Goal: Task Accomplishment & Management: Complete application form

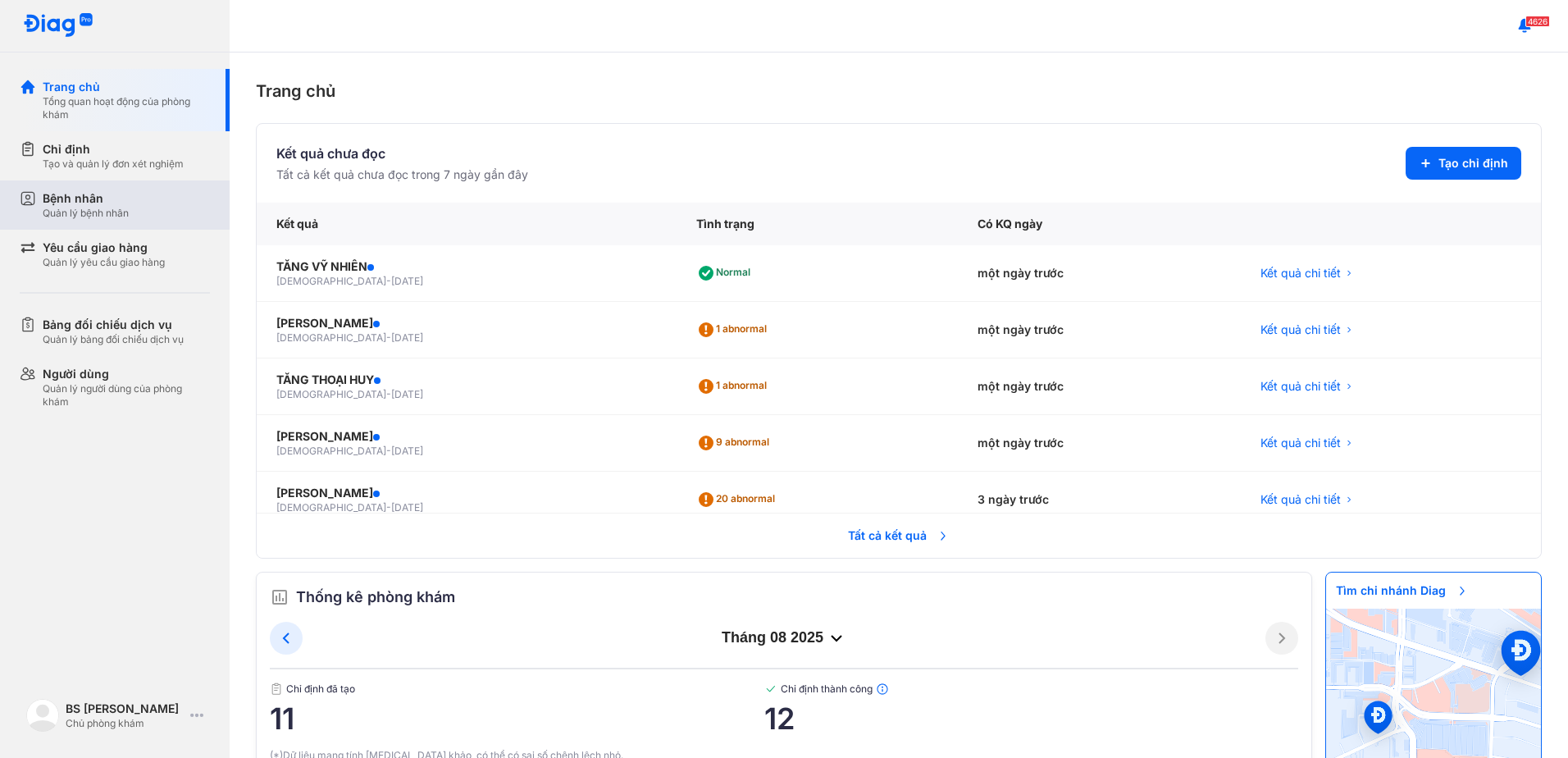
click at [64, 200] on div "Bệnh nhân" at bounding box center [85, 198] width 86 height 16
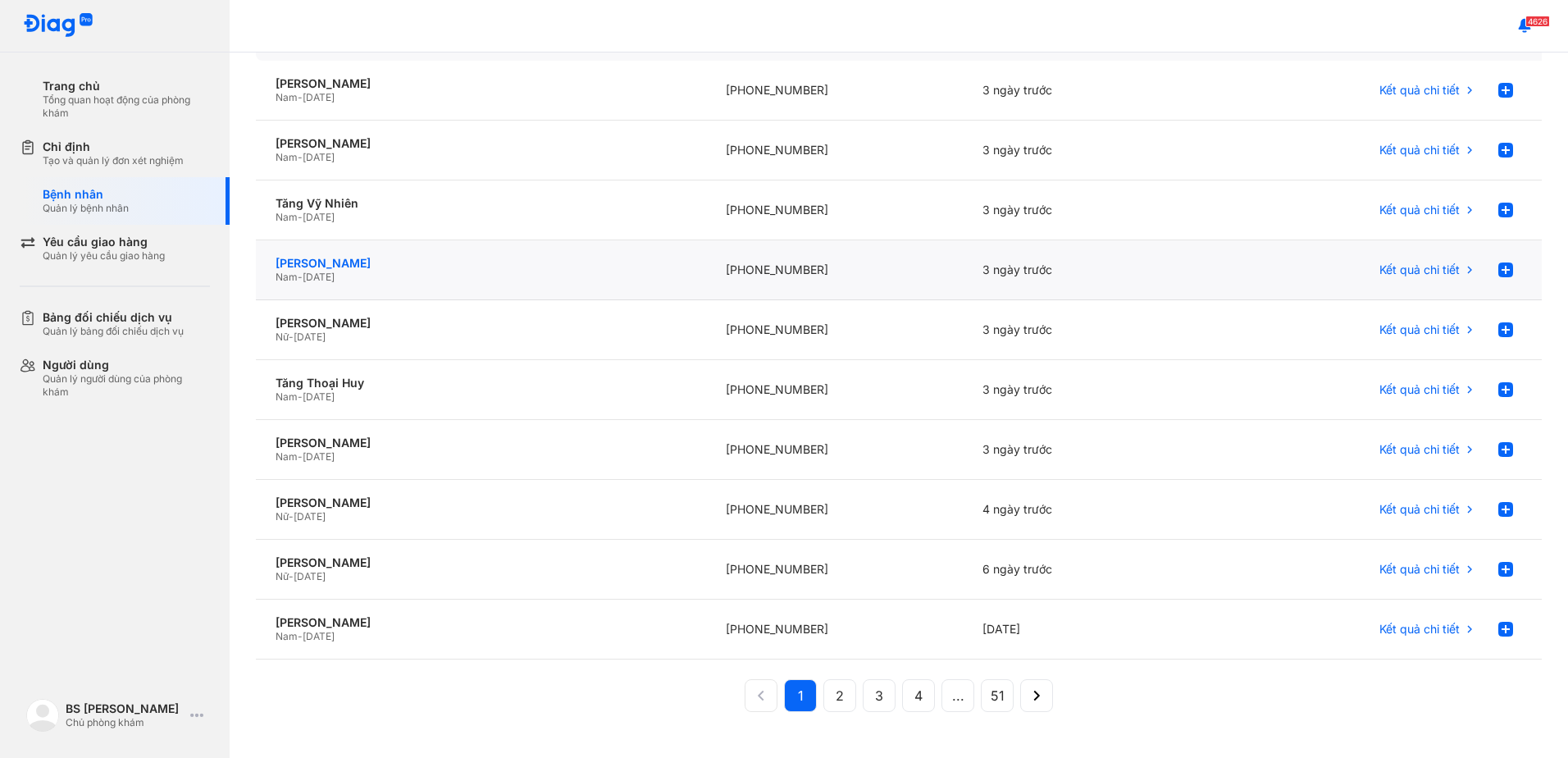
scroll to position [179, 0]
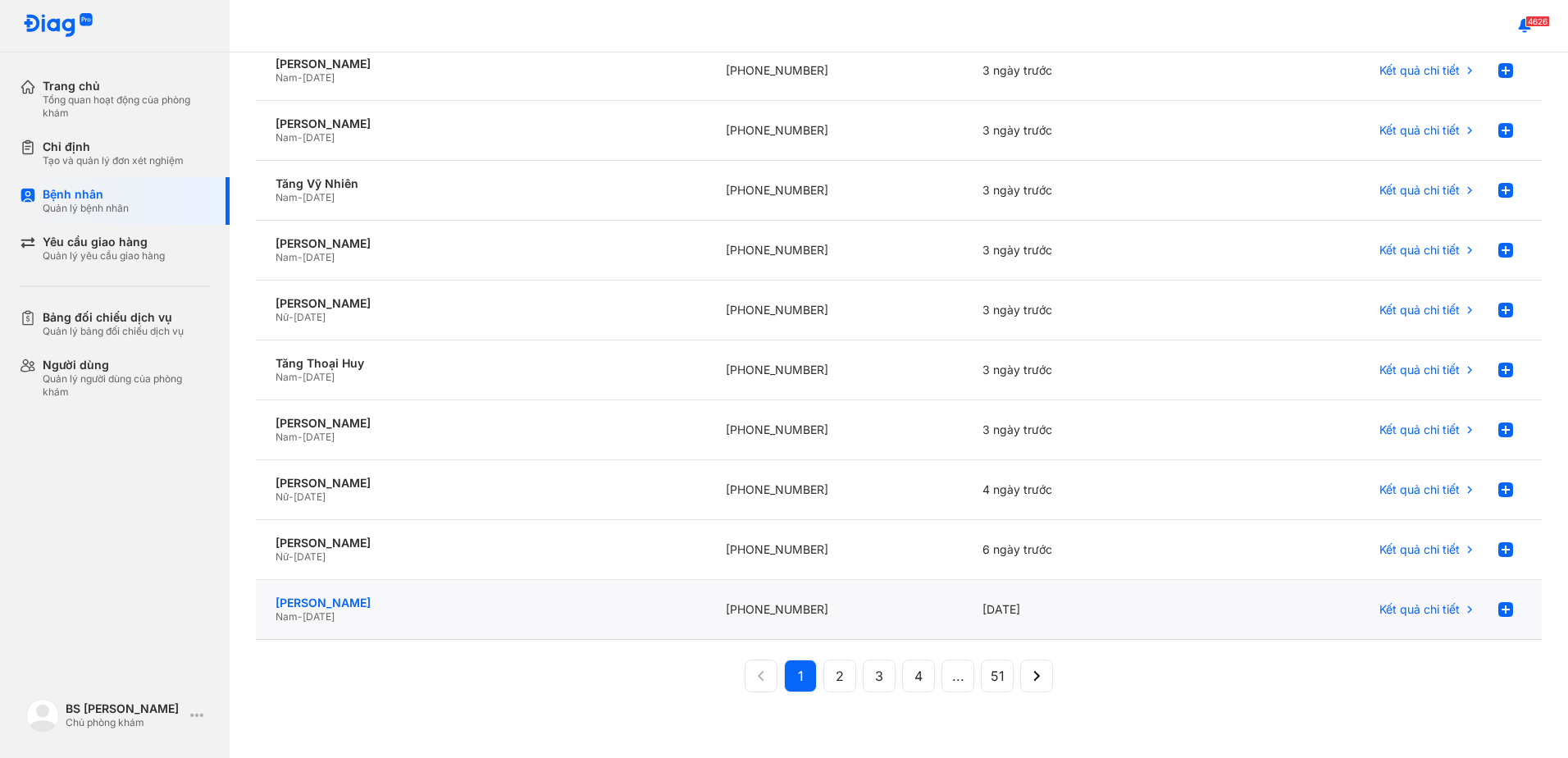
click at [364, 599] on div "[PERSON_NAME]" at bounding box center [481, 603] width 411 height 15
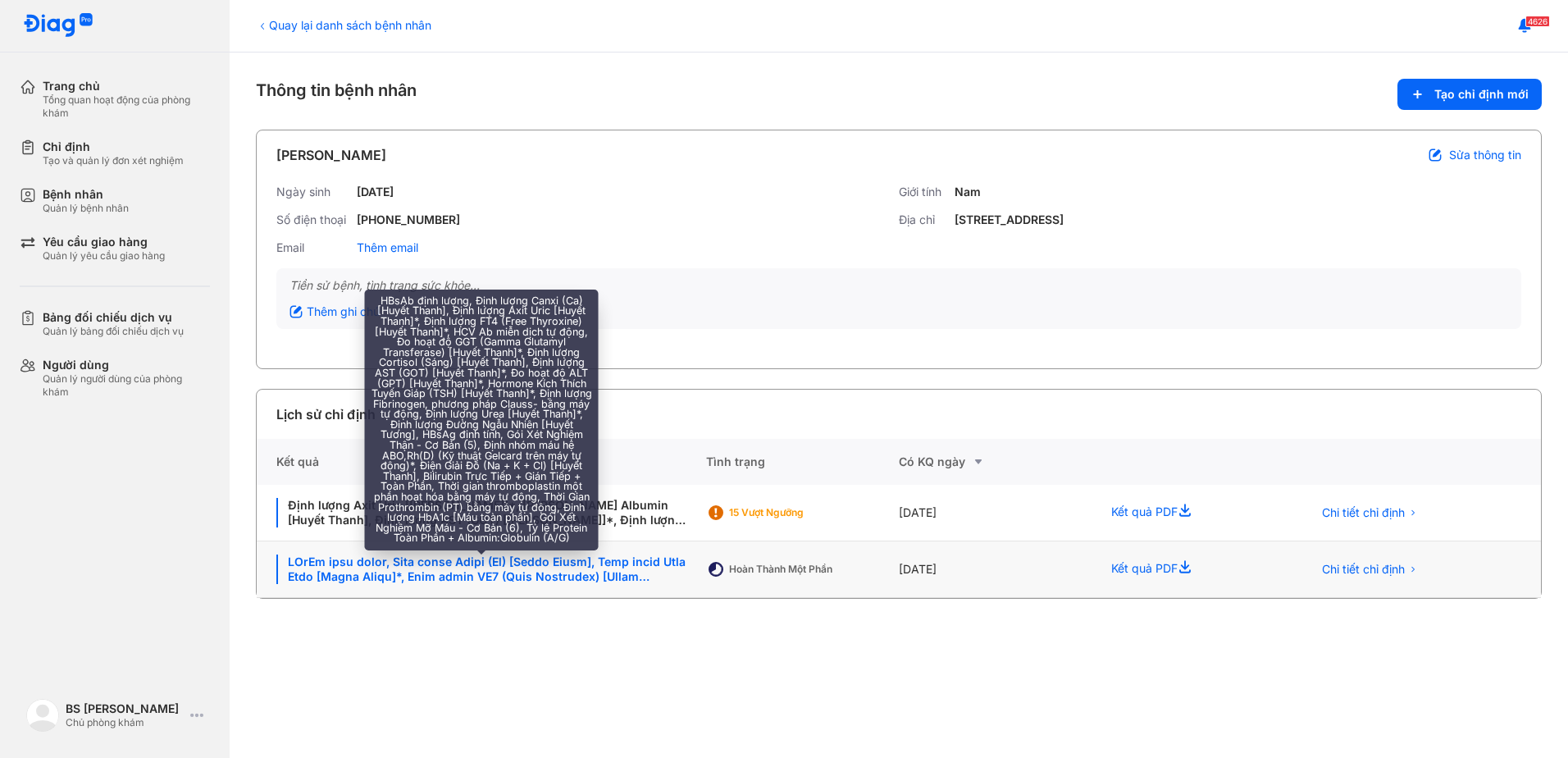
click at [605, 565] on div at bounding box center [482, 569] width 410 height 29
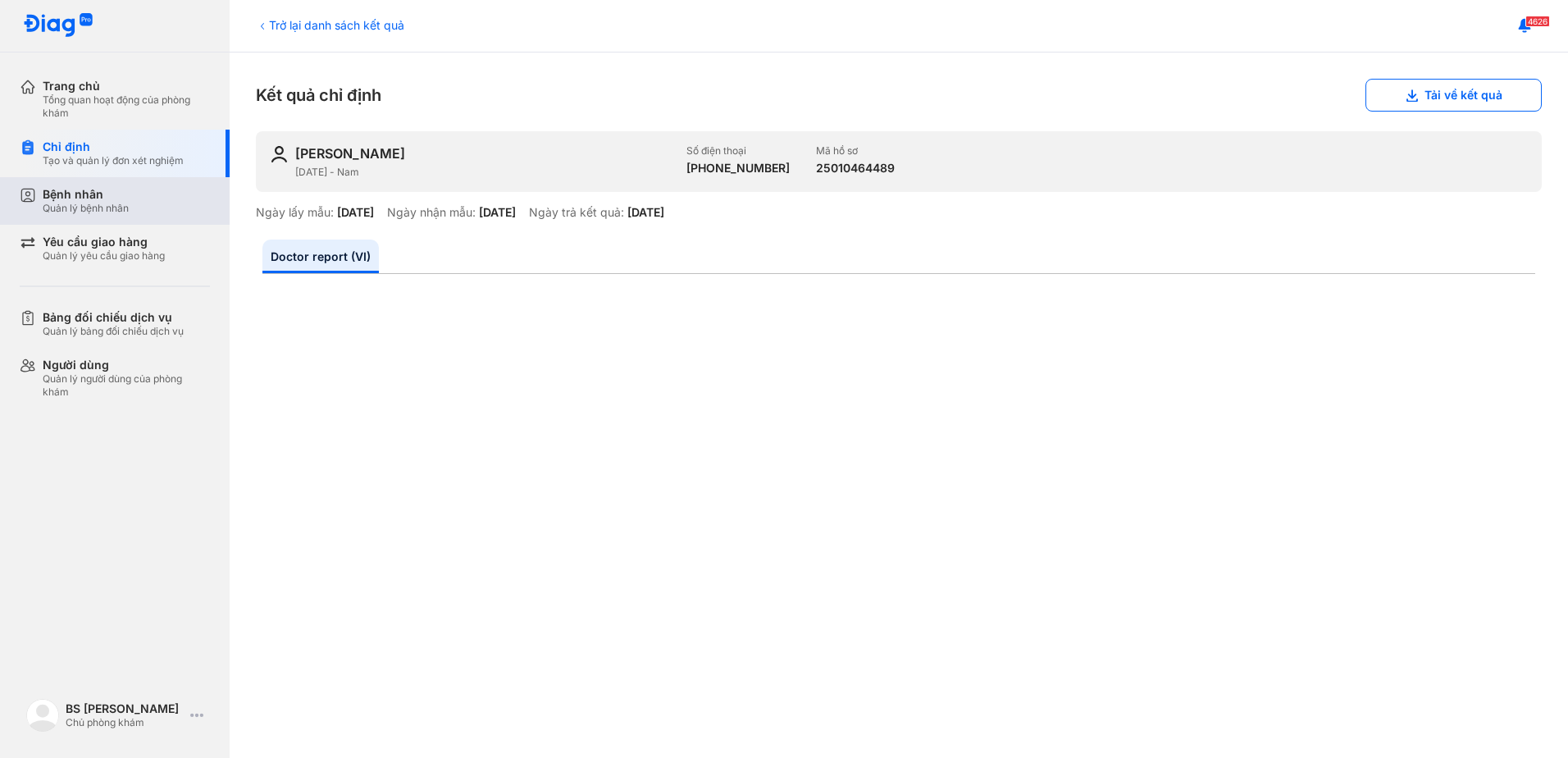
click at [68, 200] on div "Bệnh nhân" at bounding box center [85, 194] width 86 height 15
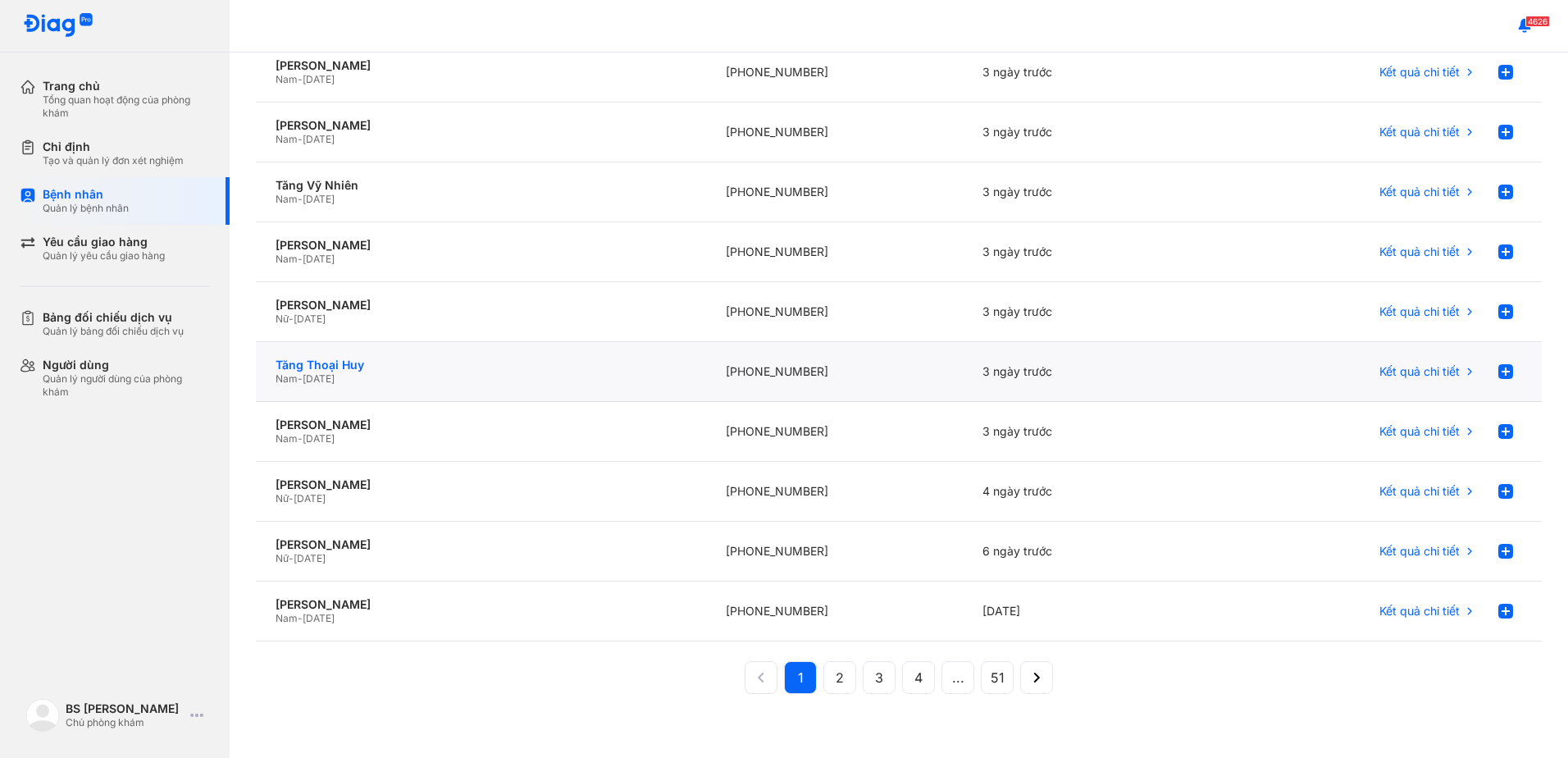
scroll to position [179, 0]
click at [385, 609] on div "[PERSON_NAME]" at bounding box center [481, 603] width 411 height 15
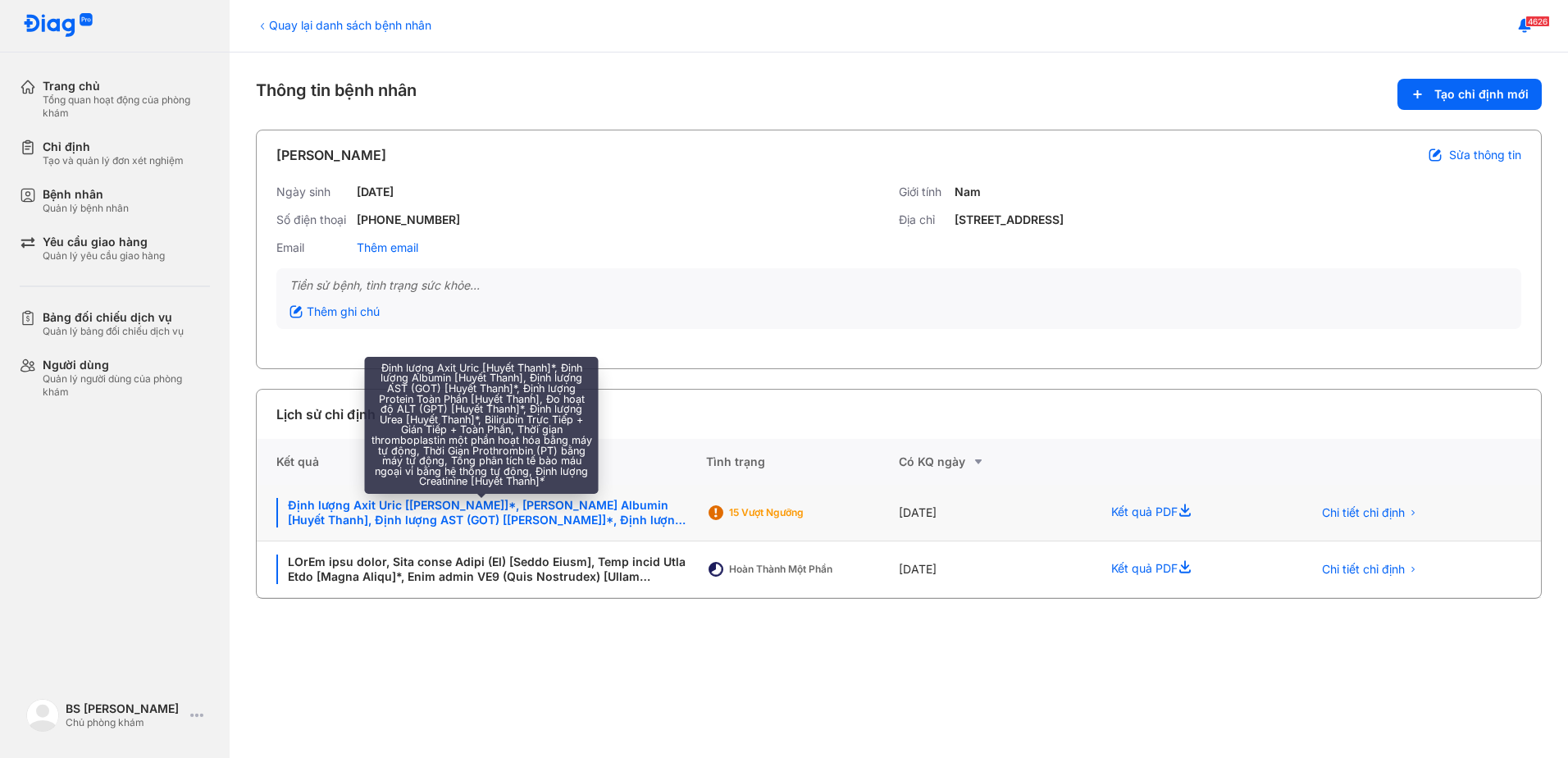
click at [526, 504] on div "Định lượng Axit Uric [[PERSON_NAME]]*, [PERSON_NAME] Albumin [Huyết Thanh], Địn…" at bounding box center [482, 512] width 410 height 29
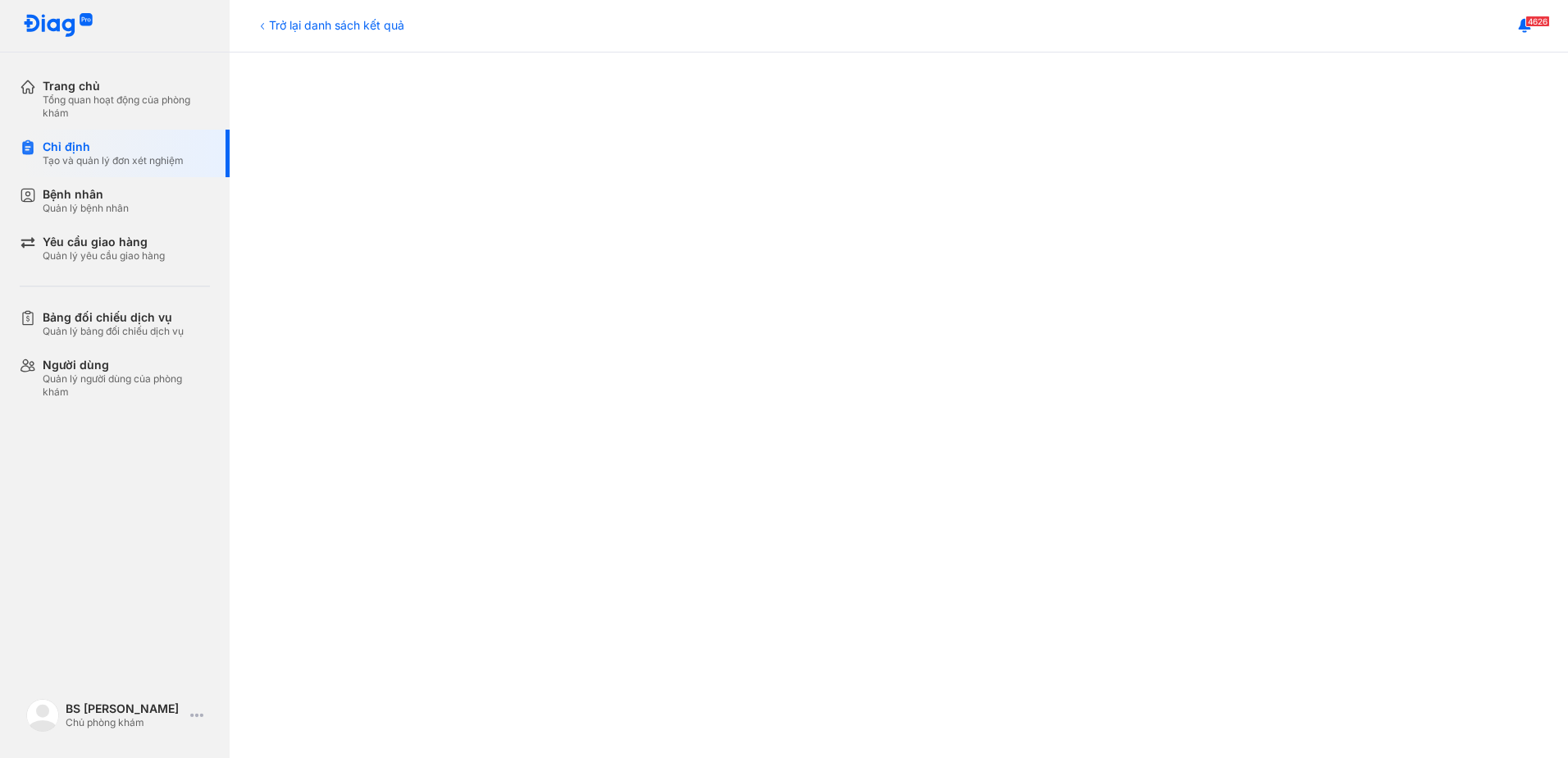
scroll to position [410, 0]
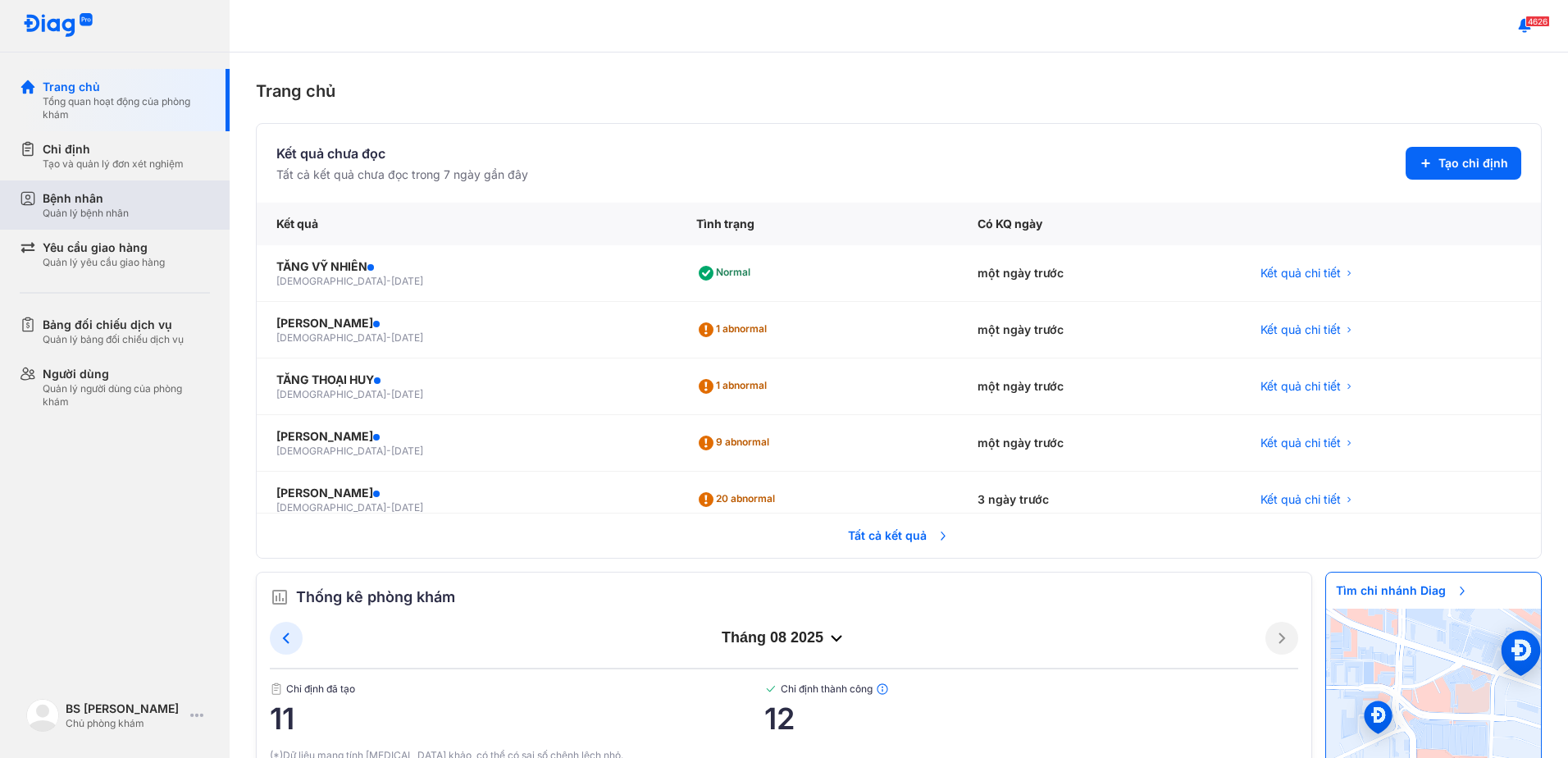
click at [82, 202] on div "Bệnh nhân" at bounding box center [85, 198] width 86 height 16
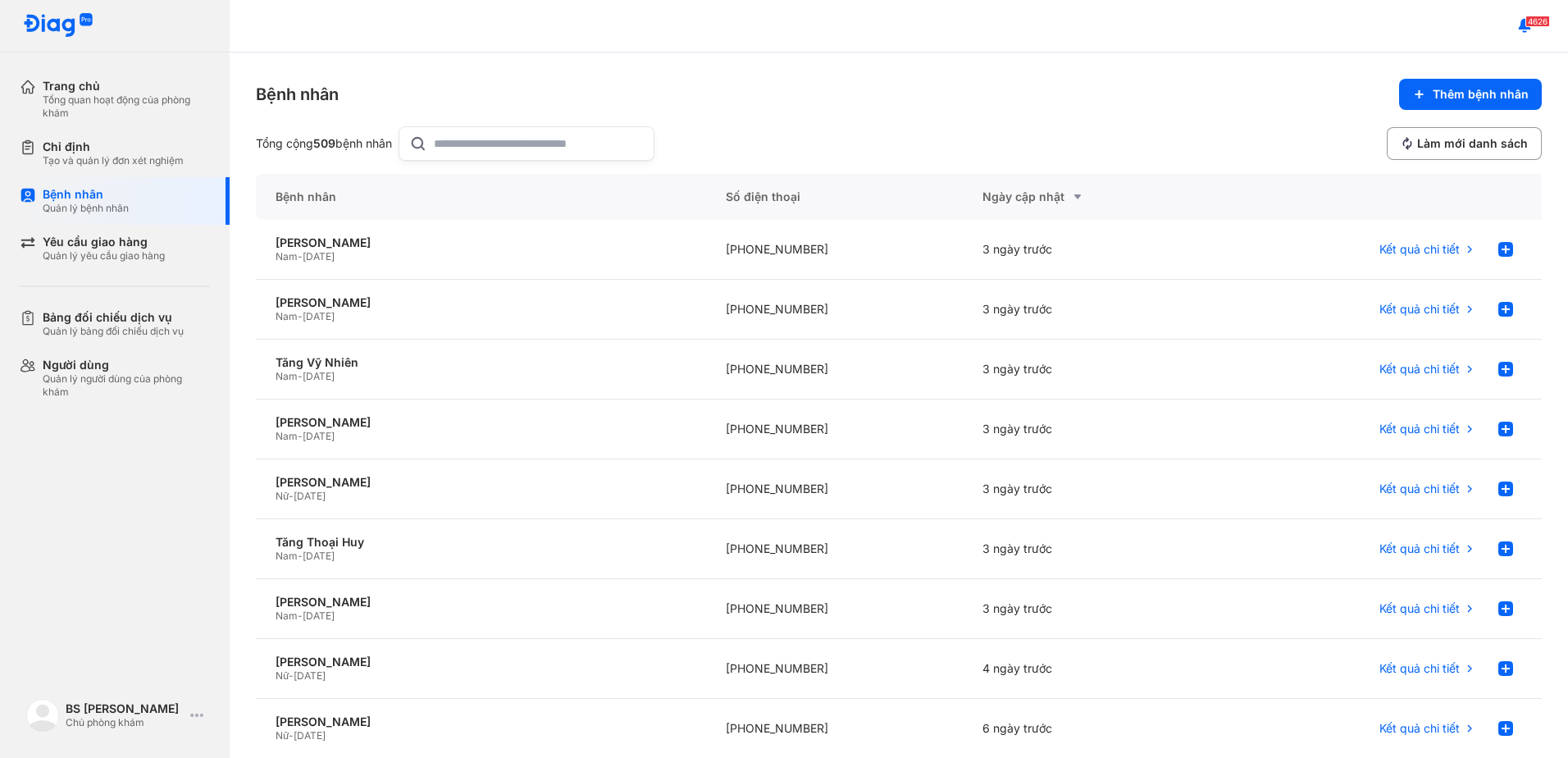
click at [461, 138] on input "text" at bounding box center [539, 143] width 210 height 33
type input "****"
click at [359, 241] on div "[PERSON_NAME]" at bounding box center [481, 242] width 411 height 15
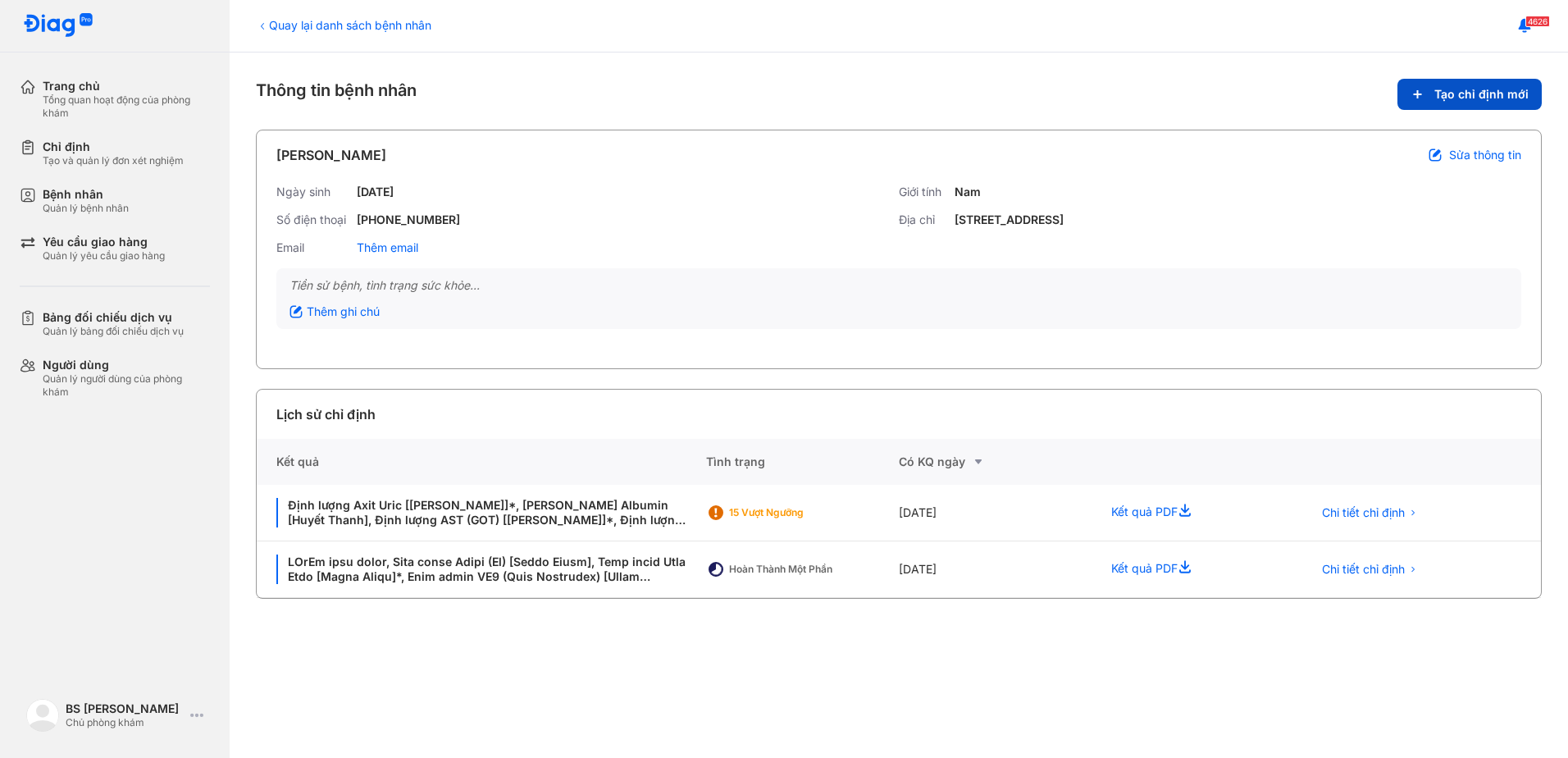
click at [1470, 96] on span "Tạo chỉ định mới" at bounding box center [1482, 94] width 94 height 15
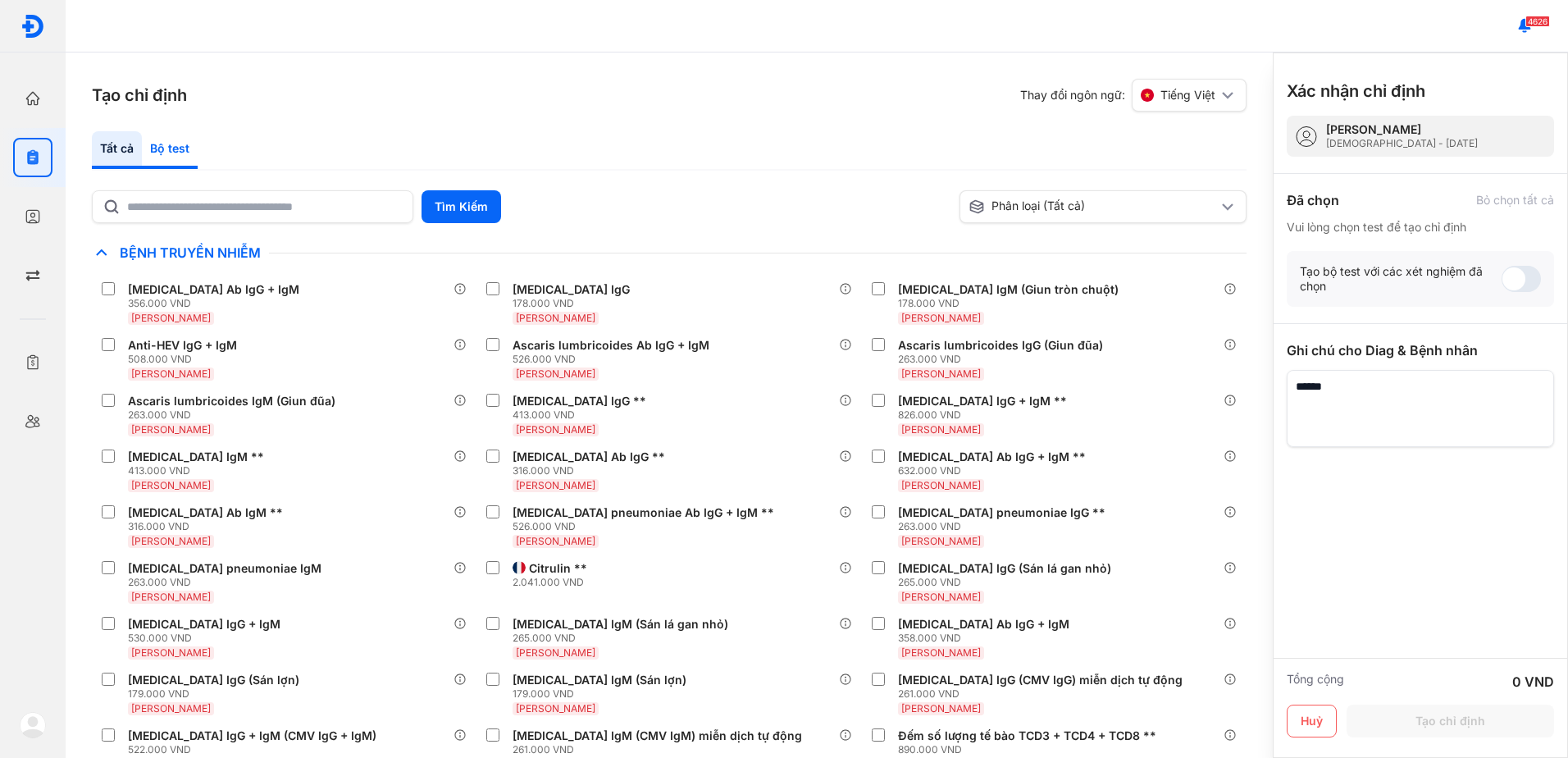
click at [174, 148] on div "Bộ test" at bounding box center [169, 150] width 56 height 38
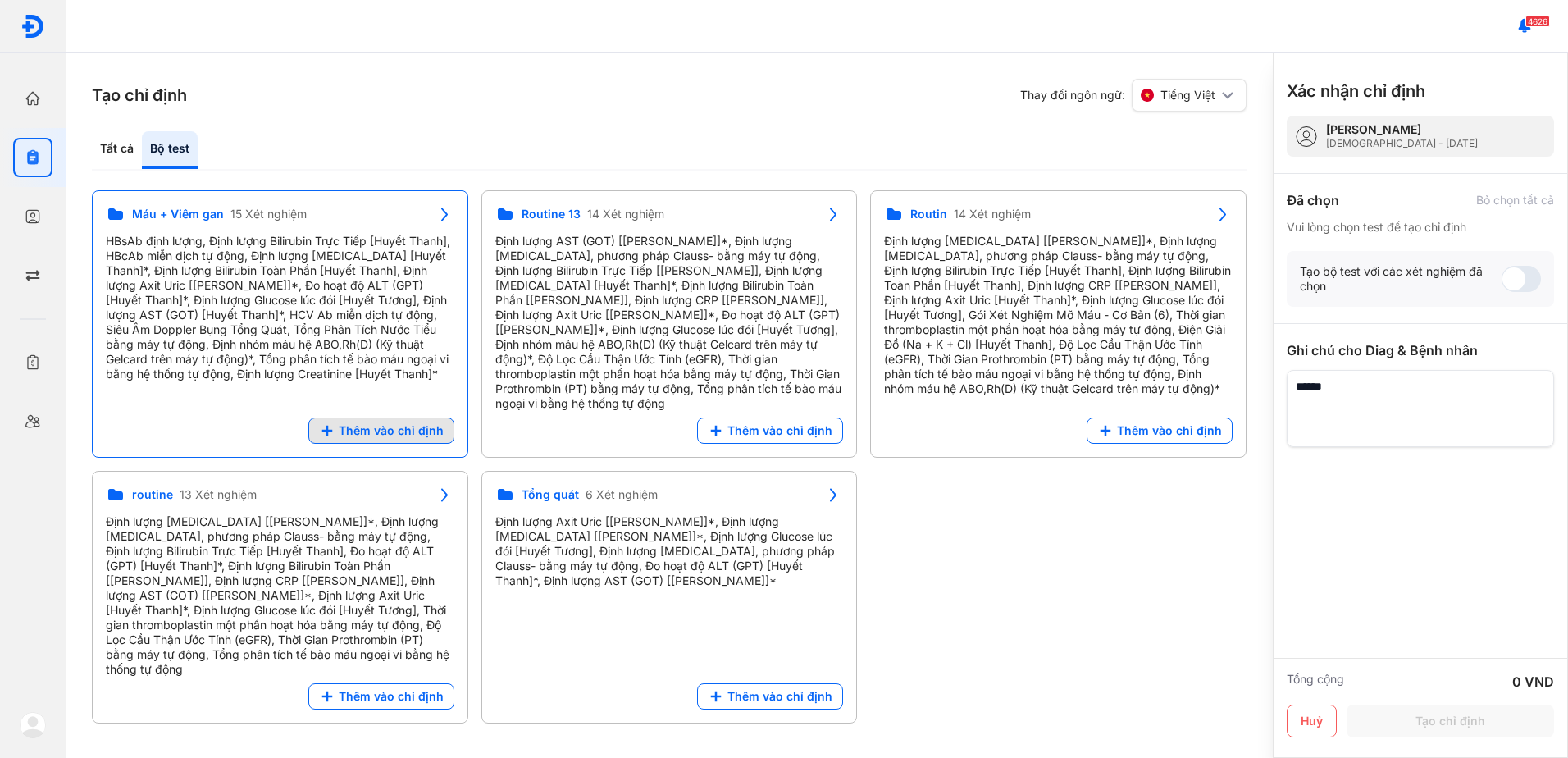
click at [414, 423] on span "Thêm vào chỉ định" at bounding box center [391, 430] width 105 height 15
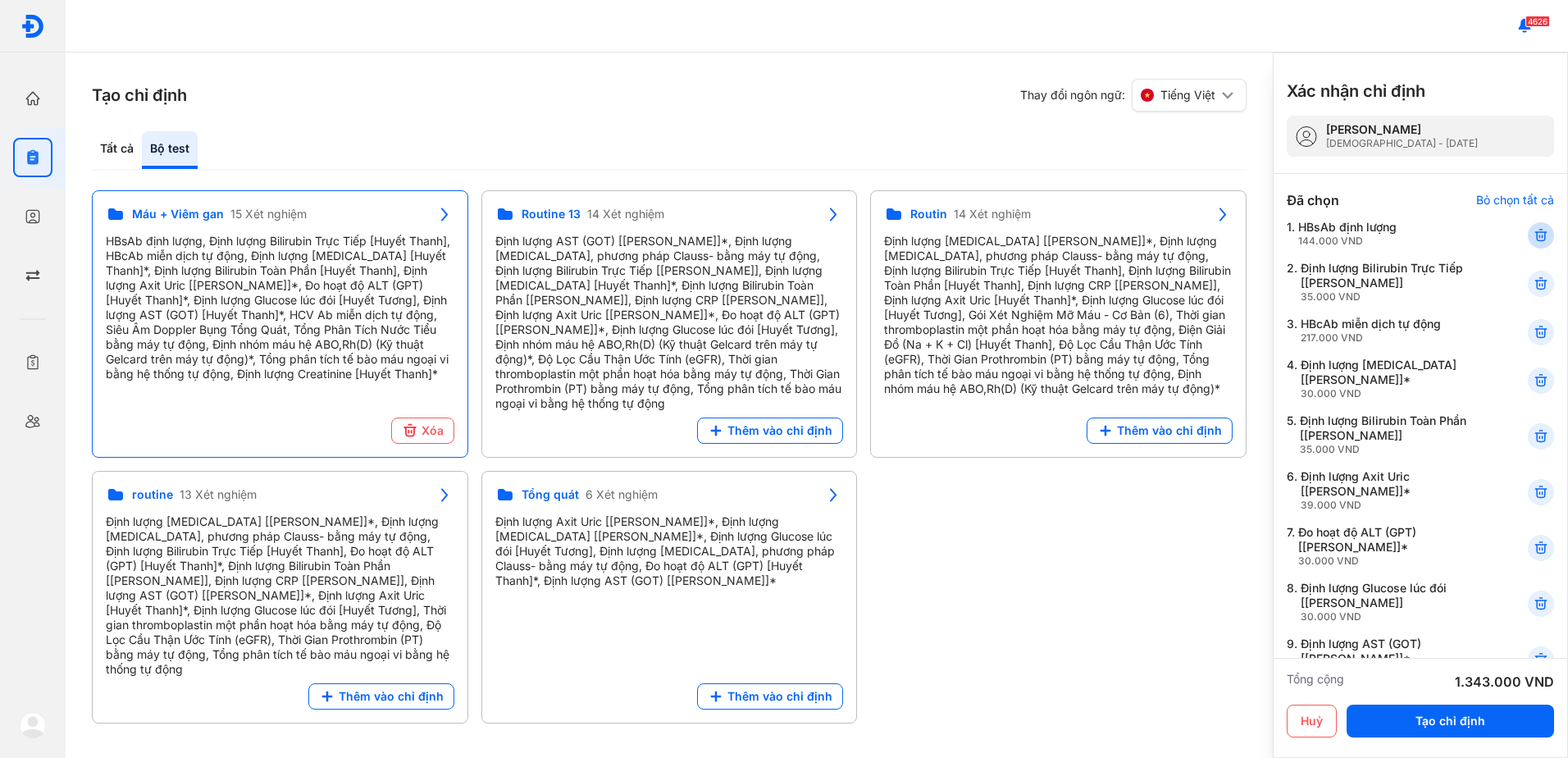
click at [1536, 236] on use at bounding box center [1541, 235] width 12 height 12
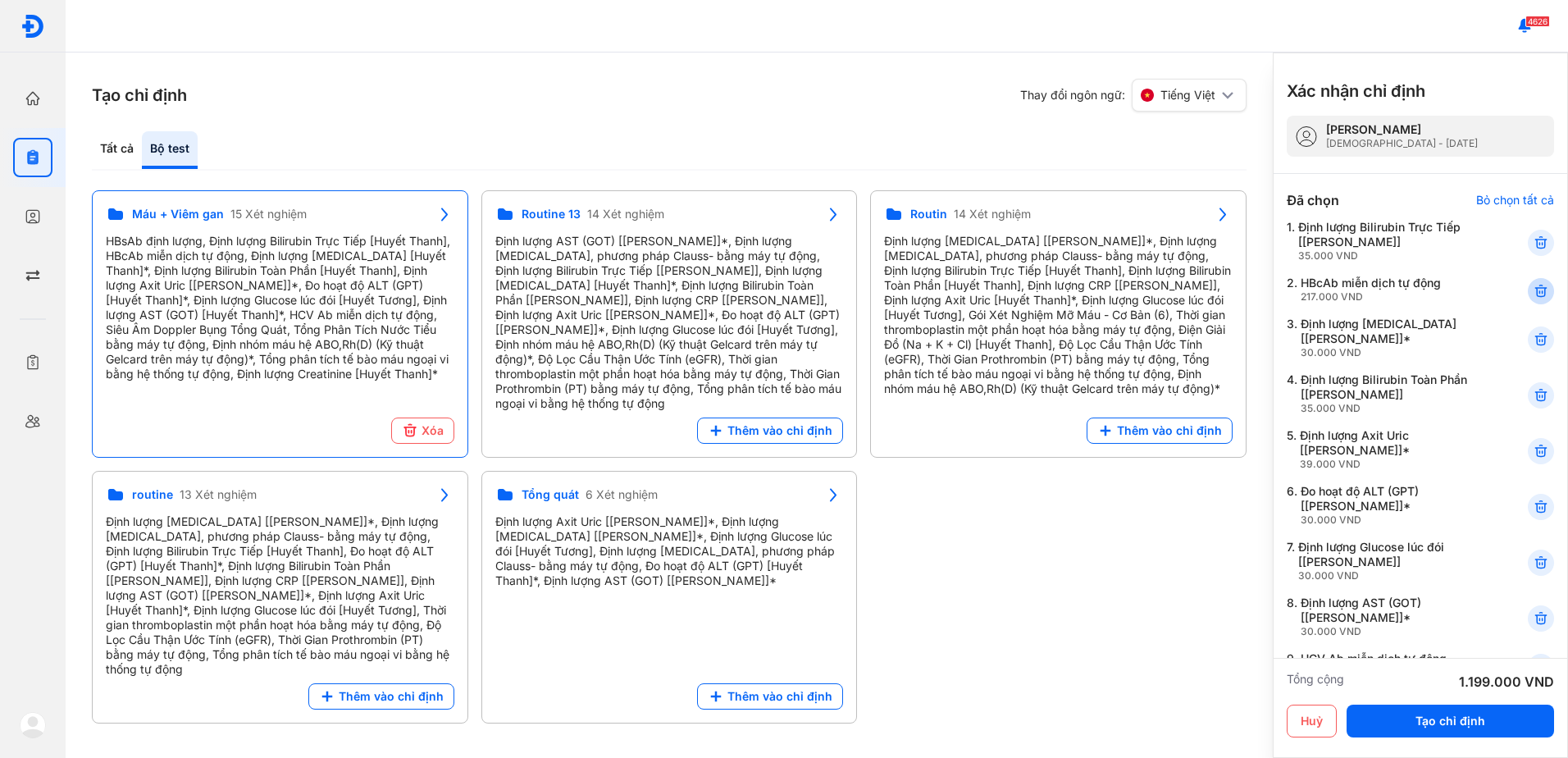
click at [1533, 290] on icon at bounding box center [1541, 291] width 16 height 16
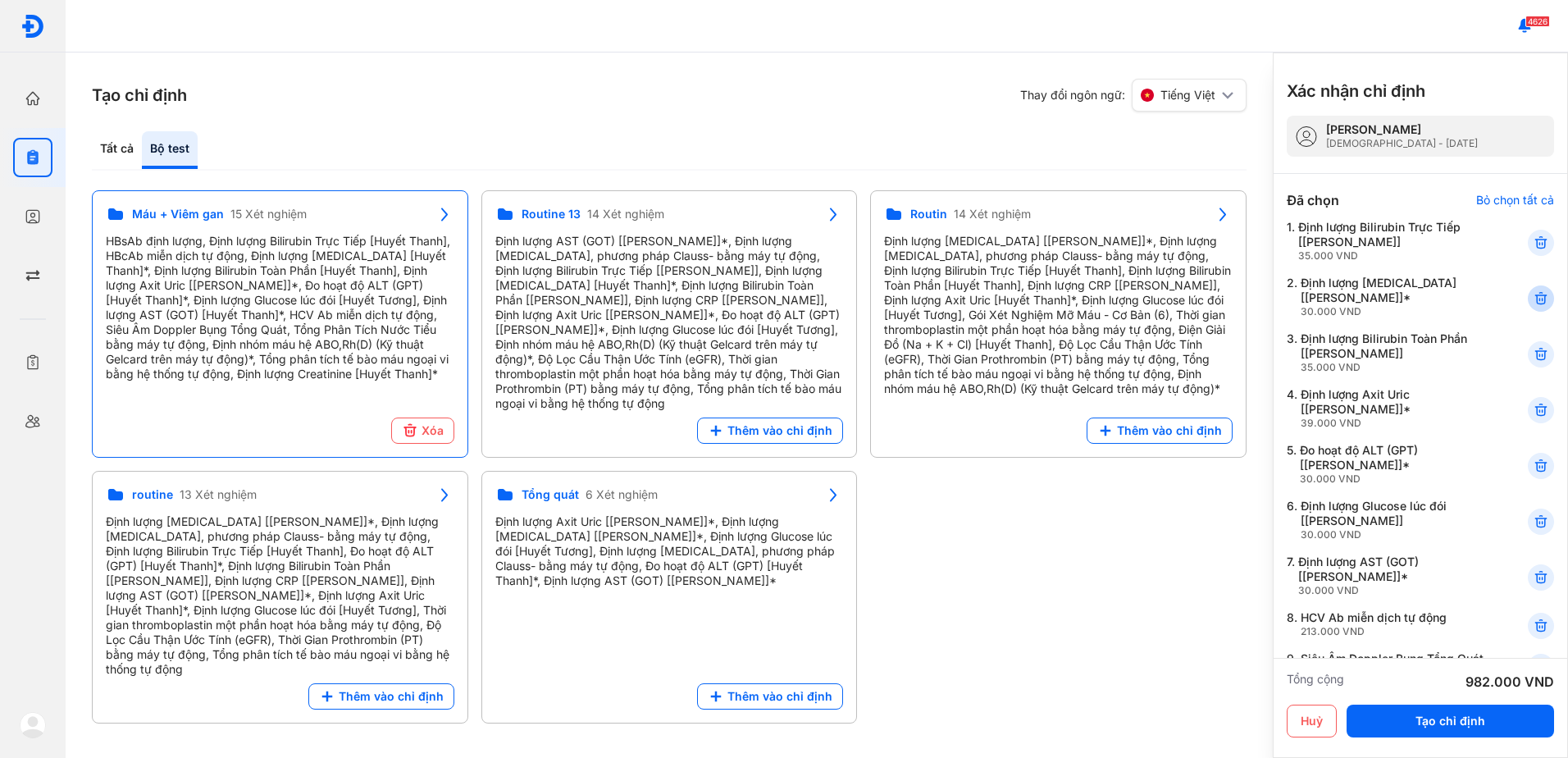
click at [1536, 293] on use at bounding box center [1541, 298] width 12 height 12
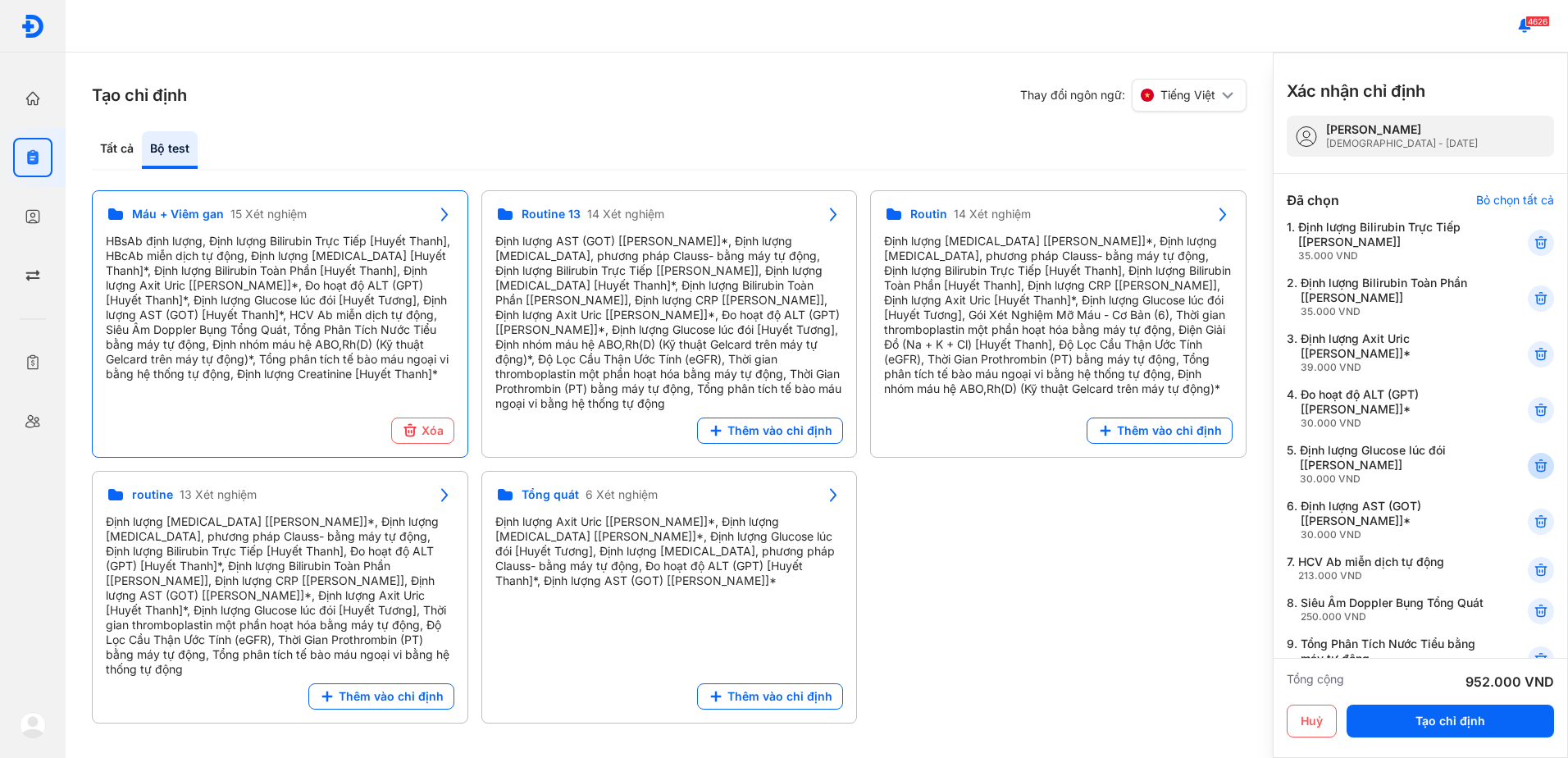
click at [1533, 465] on icon at bounding box center [1541, 466] width 16 height 16
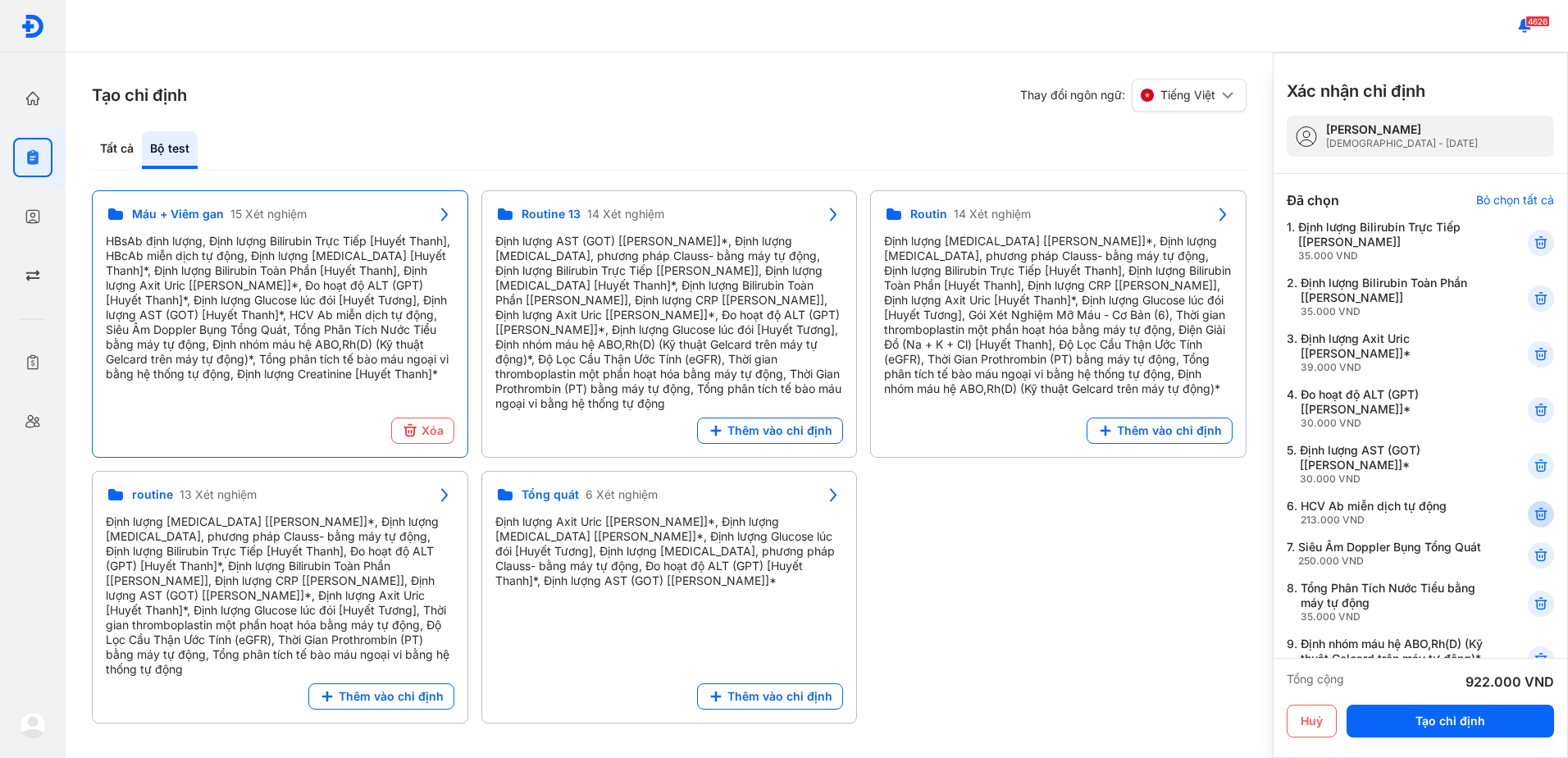
click at [1533, 510] on icon at bounding box center [1541, 514] width 16 height 16
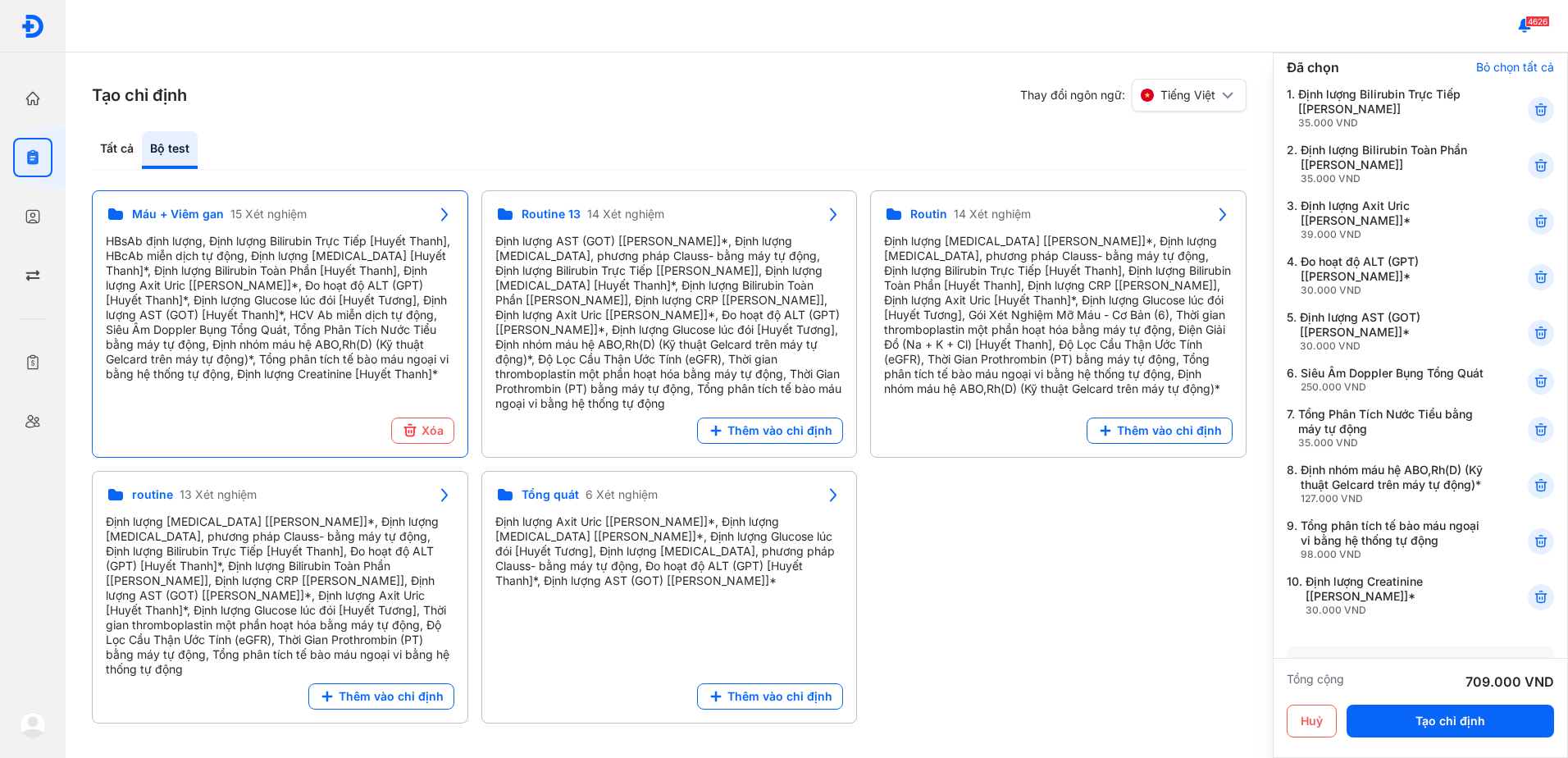
scroll to position [164, 0]
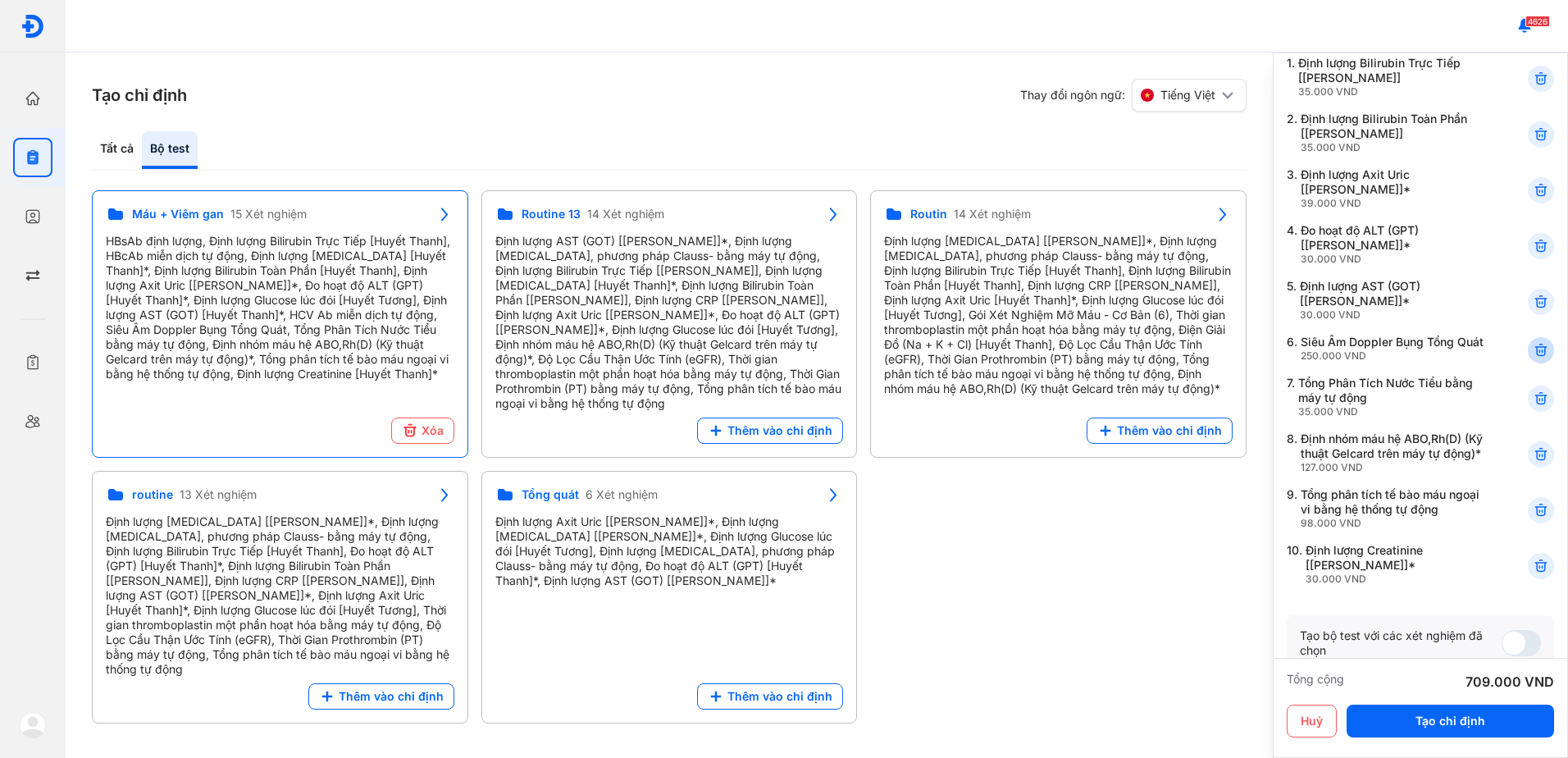
click at [1533, 357] on icon at bounding box center [1541, 350] width 16 height 16
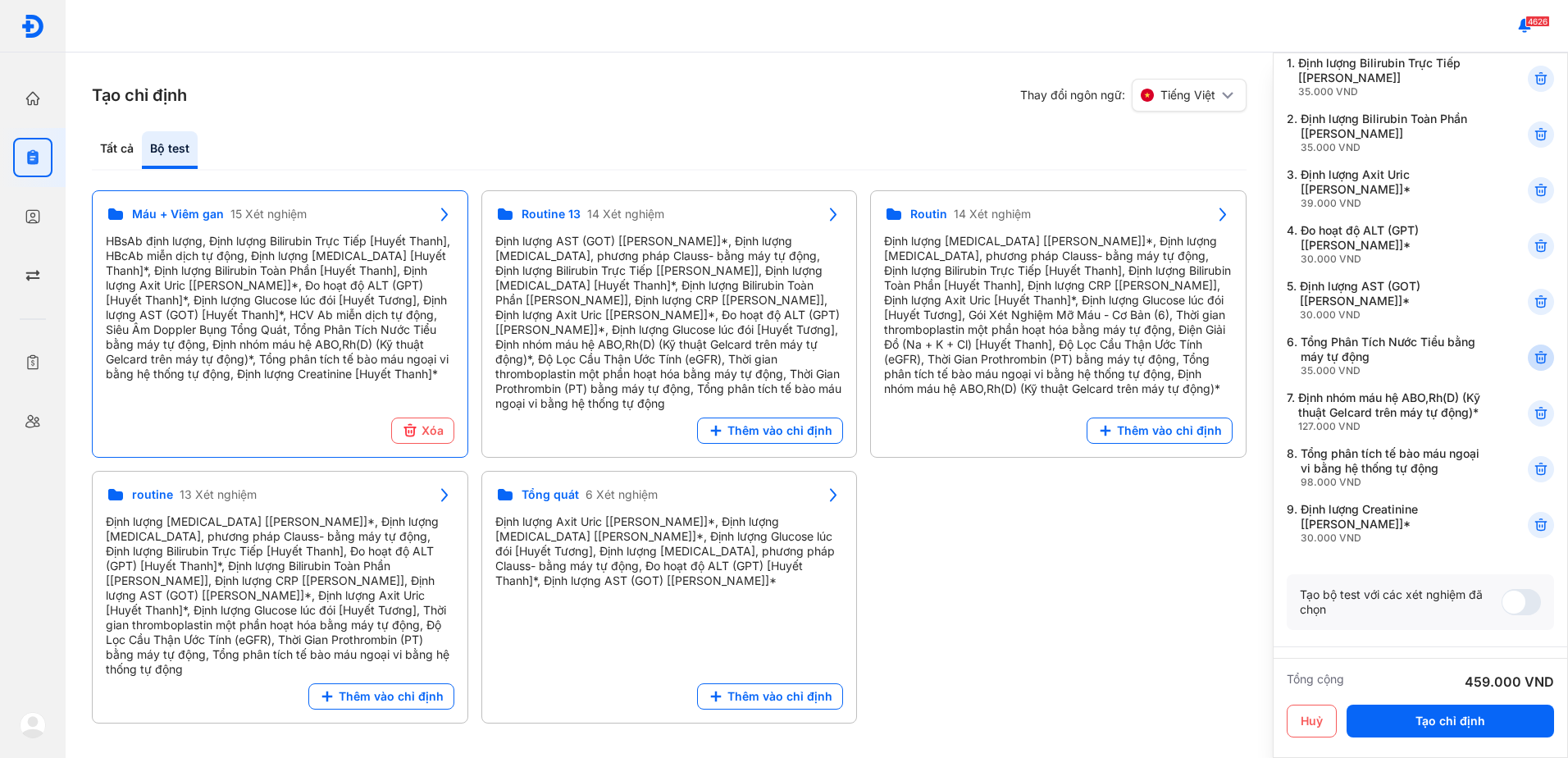
click at [1536, 359] on use at bounding box center [1541, 358] width 12 height 12
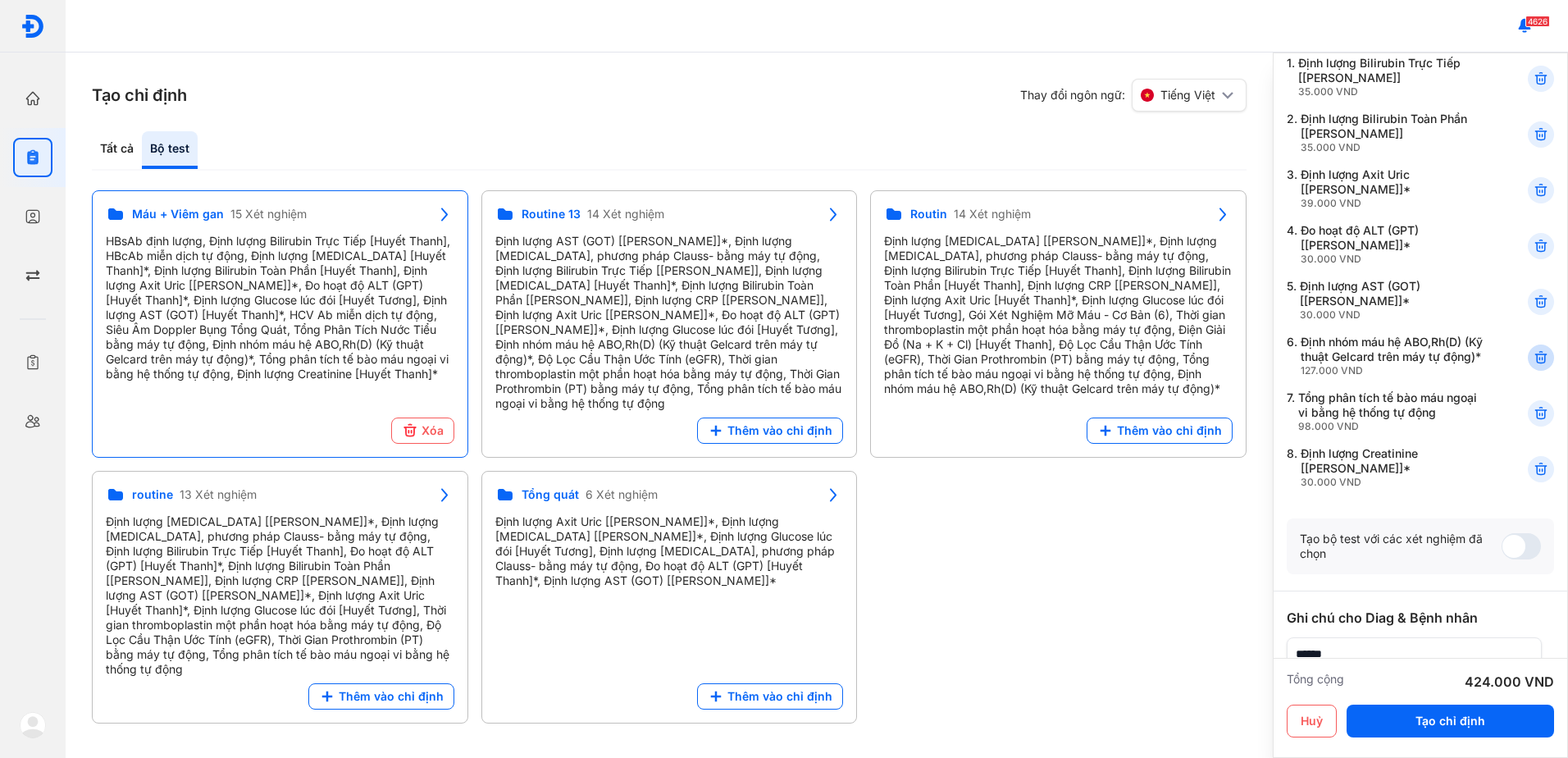
click at [1536, 364] on use at bounding box center [1541, 358] width 12 height 12
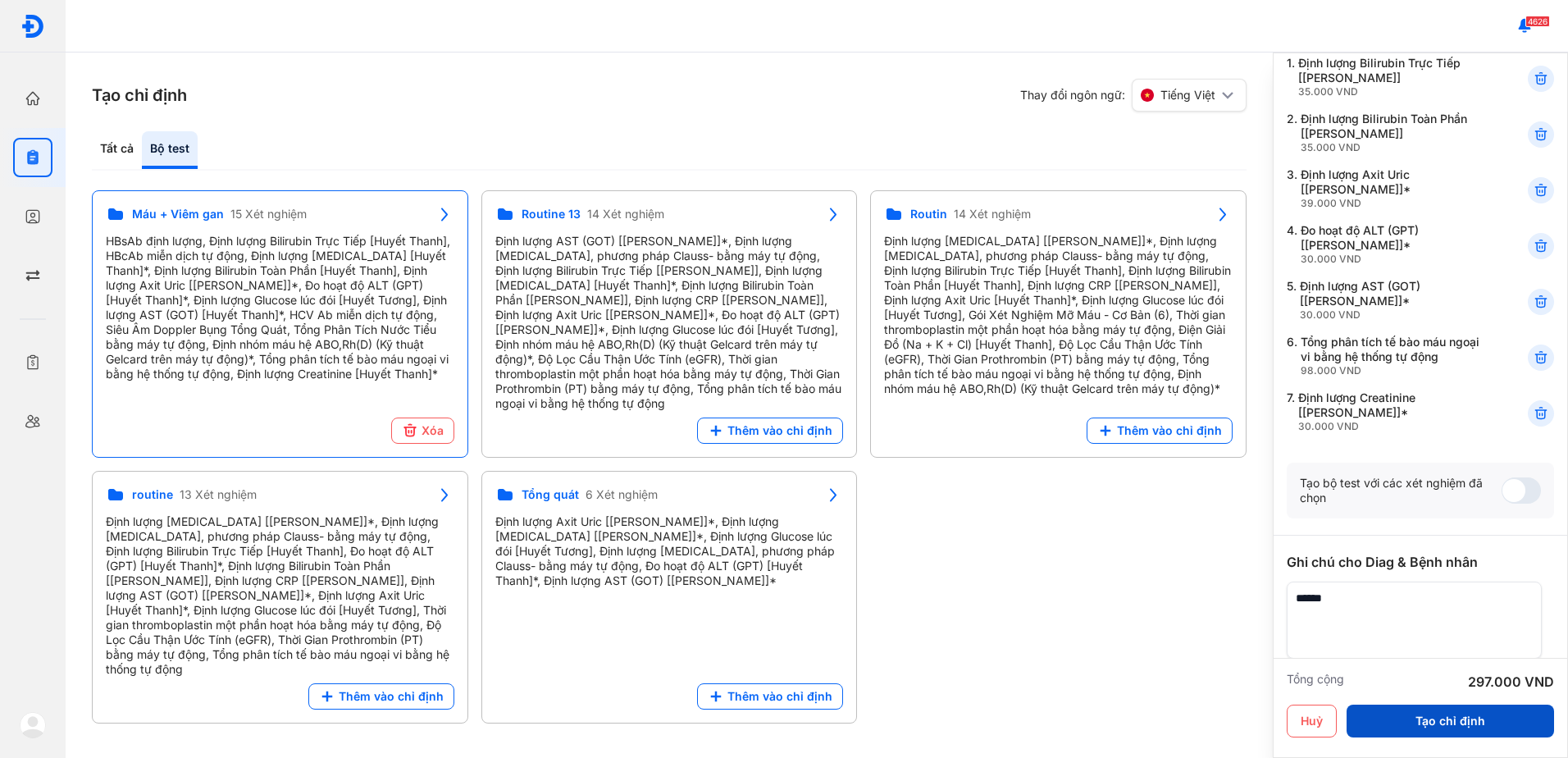
click at [1419, 714] on button "Tạo chỉ định" at bounding box center [1451, 721] width 208 height 33
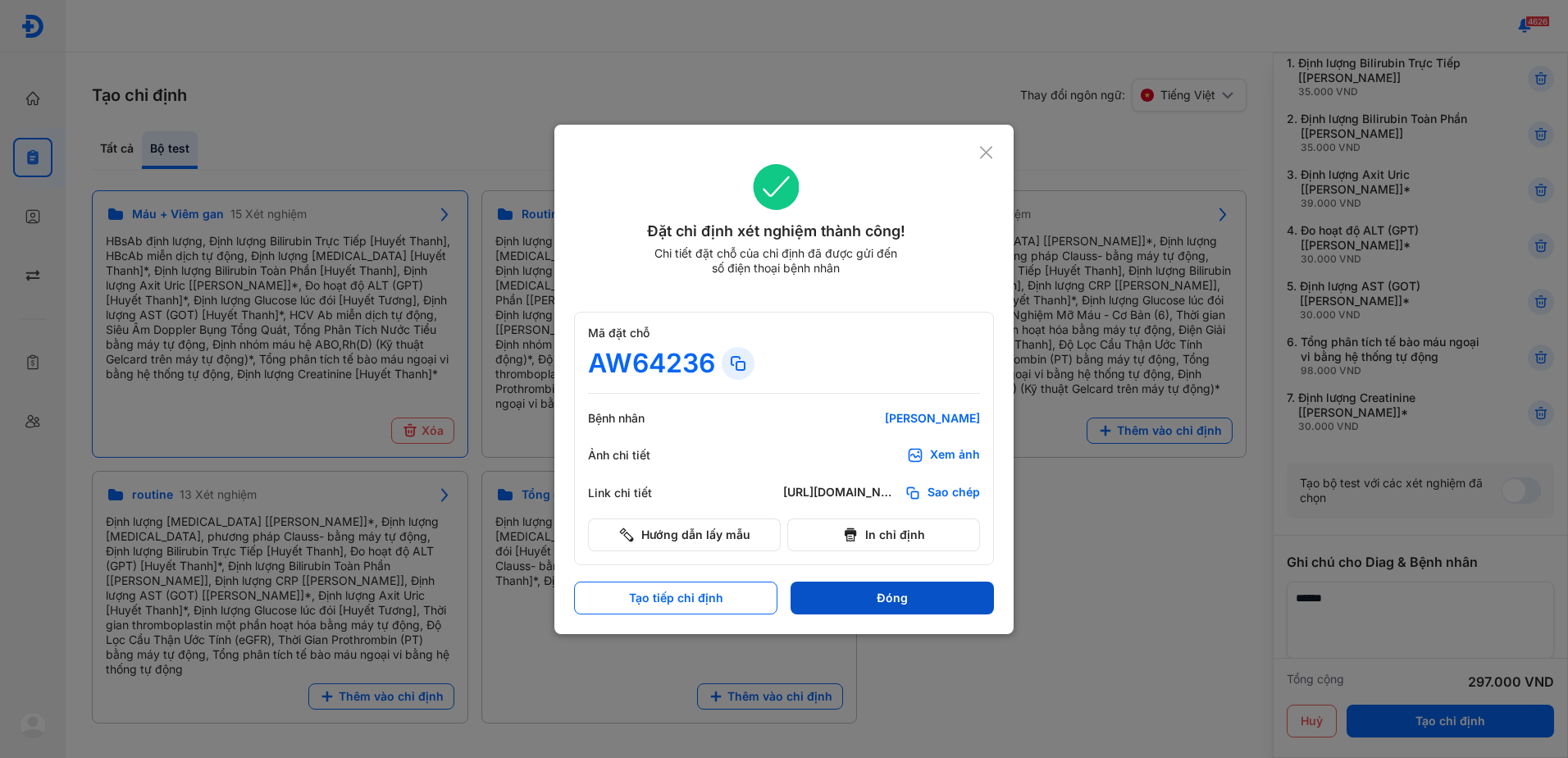
click at [911, 610] on button "Đóng" at bounding box center [892, 597] width 203 height 33
